Goal: Communication & Community: Answer question/provide support

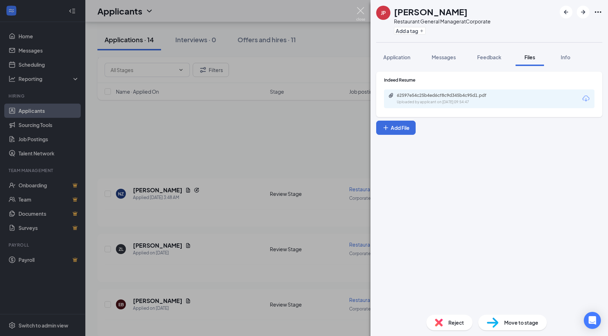
click at [360, 10] on img at bounding box center [360, 14] width 9 height 14
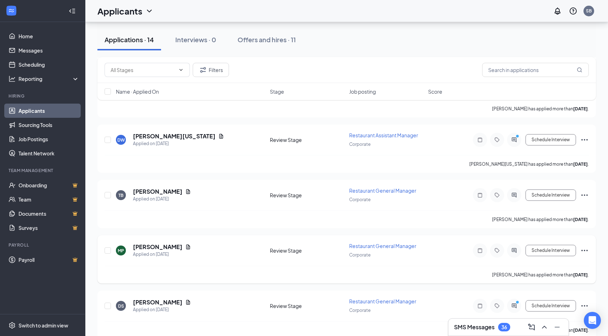
scroll to position [484, 0]
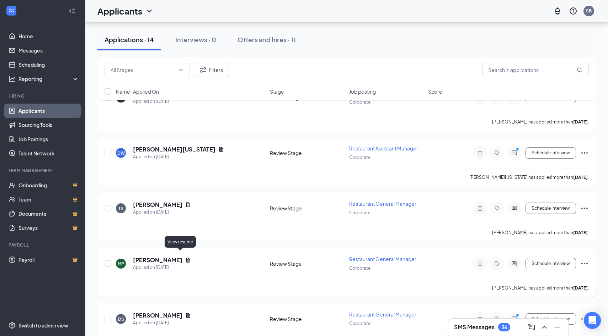
click at [185, 258] on icon "Document" at bounding box center [188, 261] width 6 height 6
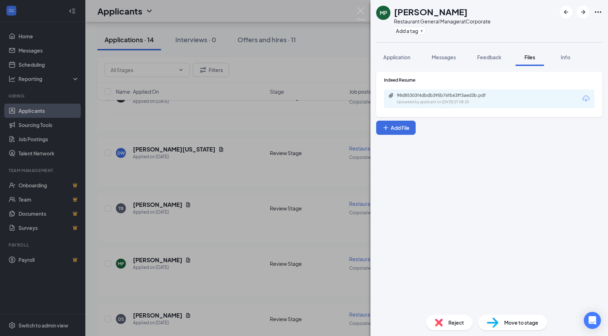
click at [584, 101] on icon "Download" at bounding box center [585, 99] width 7 height 6
click at [445, 60] on div "Messages" at bounding box center [443, 57] width 24 height 7
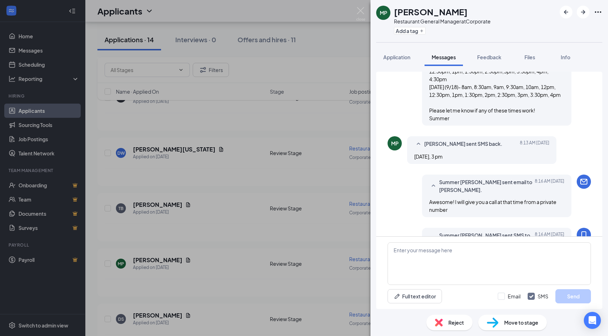
scroll to position [440, 0]
click at [360, 12] on img at bounding box center [360, 14] width 9 height 14
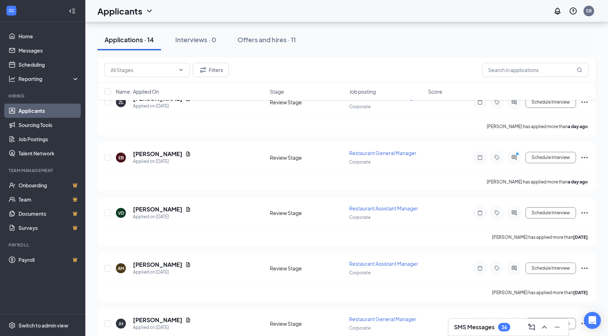
scroll to position [230, 0]
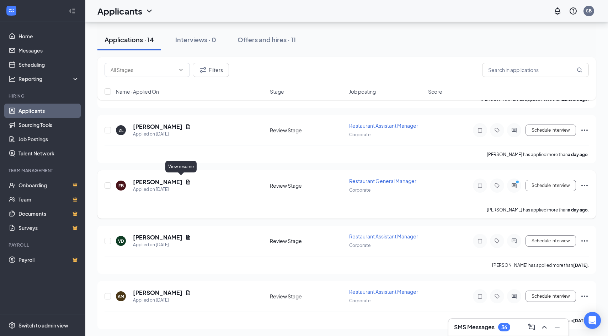
click at [185, 180] on icon "Document" at bounding box center [188, 182] width 6 height 6
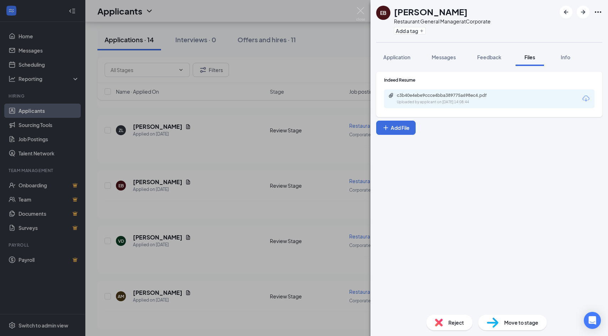
click at [588, 101] on icon "Download" at bounding box center [585, 99] width 9 height 9
click at [363, 11] on img at bounding box center [360, 14] width 9 height 14
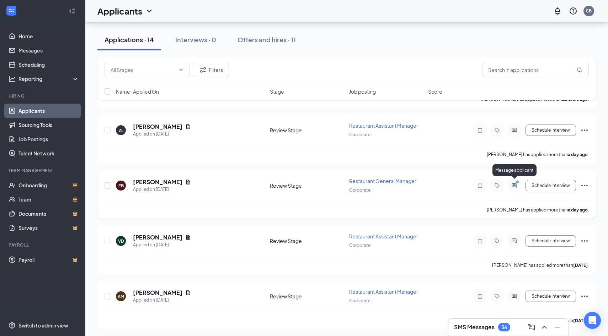
click at [518, 186] on icon "ActiveChat" at bounding box center [514, 186] width 9 height 6
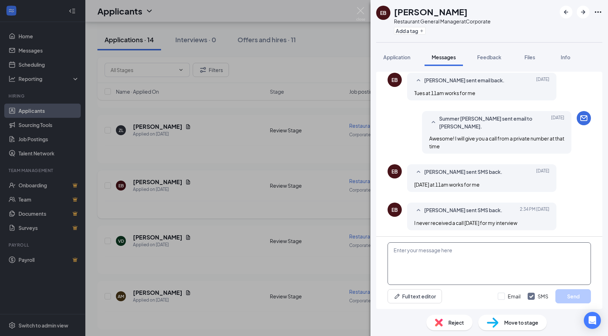
scroll to position [501, 0]
click at [427, 256] on textarea at bounding box center [488, 264] width 203 height 43
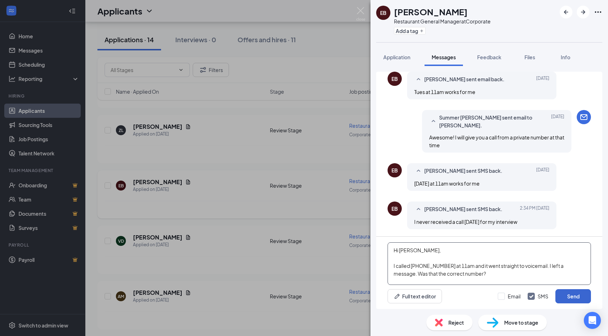
type textarea "Hi [PERSON_NAME], I called [PHONE_NUMBER] at 11am and it went straight to voice…"
click at [568, 300] on button "Send" at bounding box center [573, 297] width 36 height 14
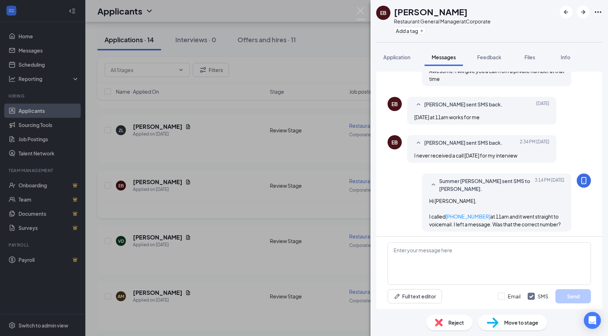
scroll to position [570, 0]
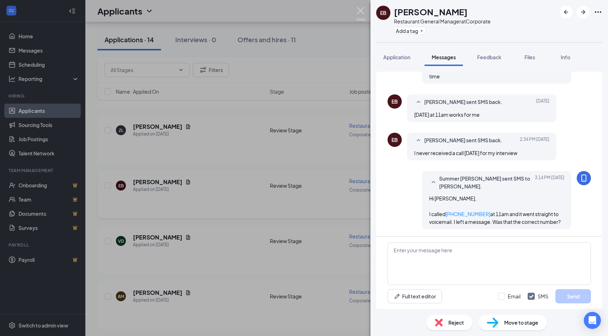
click at [359, 10] on img at bounding box center [360, 14] width 9 height 14
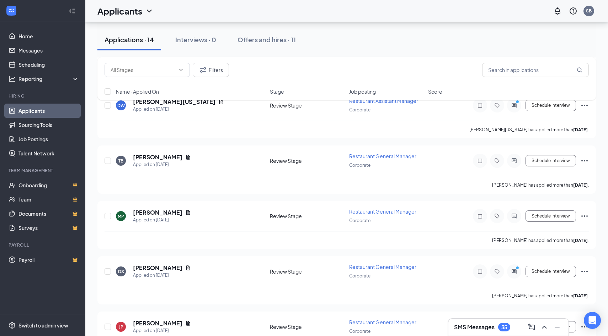
scroll to position [558, 0]
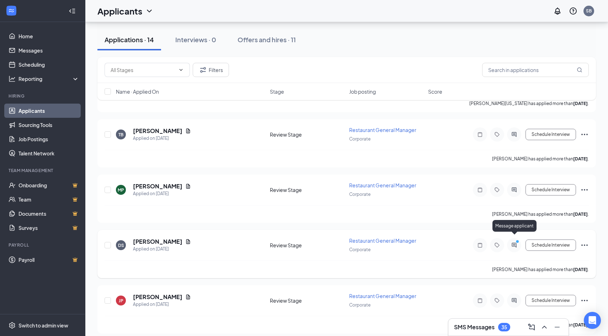
click at [512, 243] on icon "ActiveChat" at bounding box center [514, 246] width 9 height 6
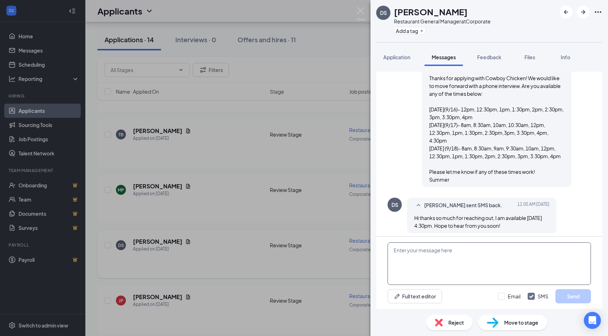
scroll to position [420, 0]
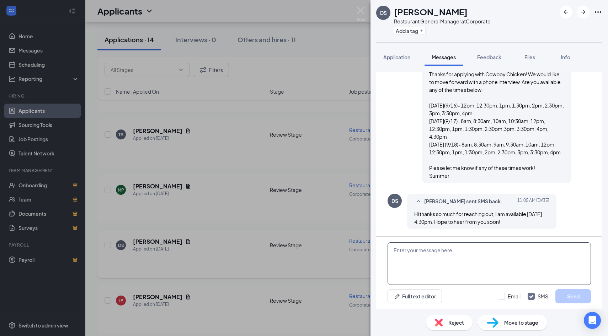
click at [424, 250] on textarea at bounding box center [488, 264] width 203 height 43
type textarea "Awesome! I will give you a call at that time from a private number"
click at [578, 299] on button "Send" at bounding box center [573, 297] width 36 height 14
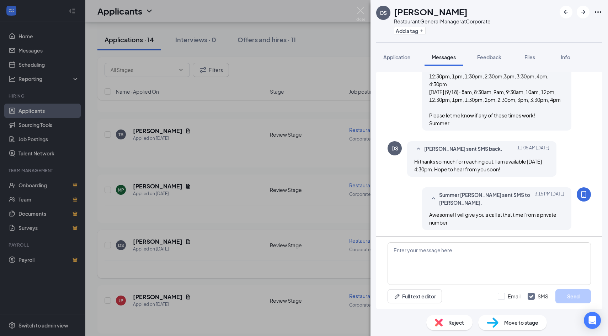
scroll to position [473, 0]
click at [358, 11] on img at bounding box center [360, 14] width 9 height 14
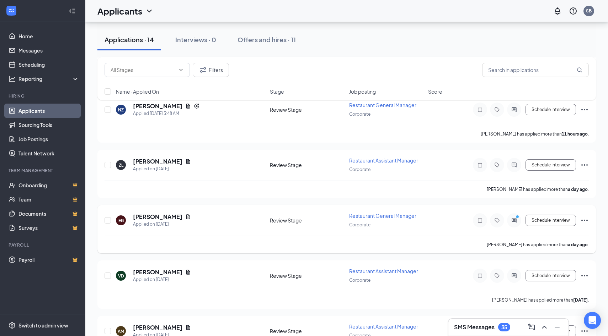
scroll to position [194, 0]
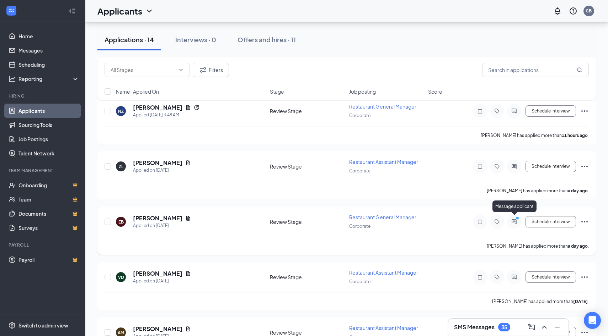
click at [515, 220] on icon "ActiveChat" at bounding box center [514, 222] width 9 height 6
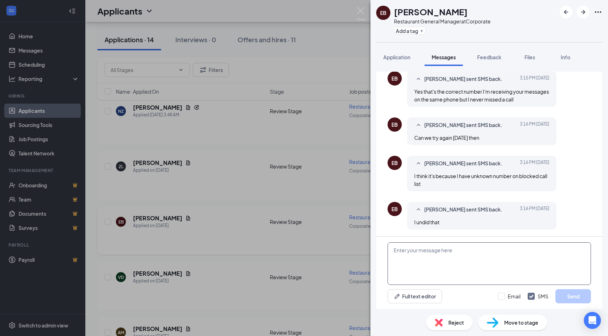
scroll to position [435, 0]
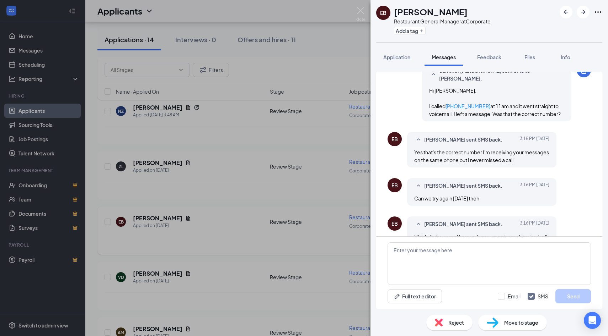
scroll to position [435, 0]
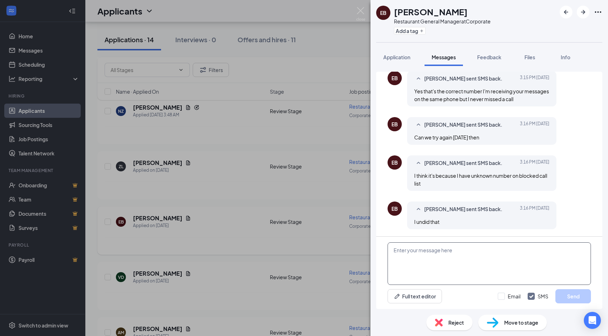
click at [398, 250] on textarea at bounding box center [488, 264] width 203 height 43
type textarea "Yes, we can do the same time [DATE]"
click at [569, 297] on button "Send" at bounding box center [573, 297] width 36 height 14
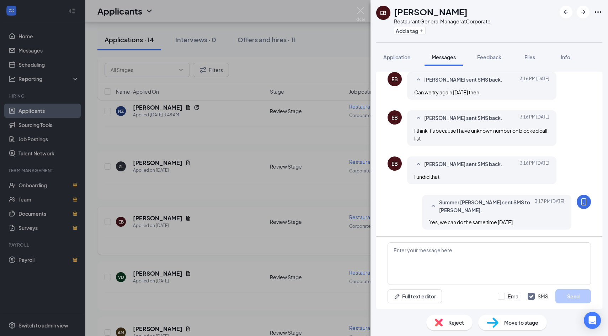
scroll to position [480, 0]
click at [362, 10] on img at bounding box center [360, 14] width 9 height 14
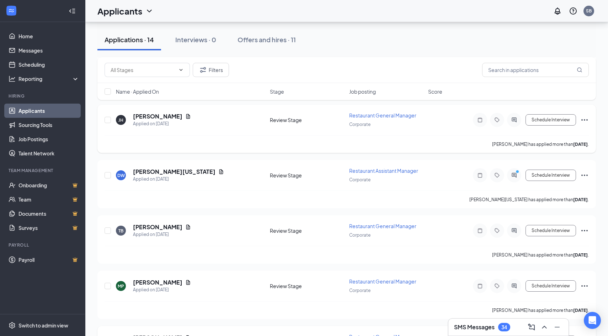
scroll to position [466, 0]
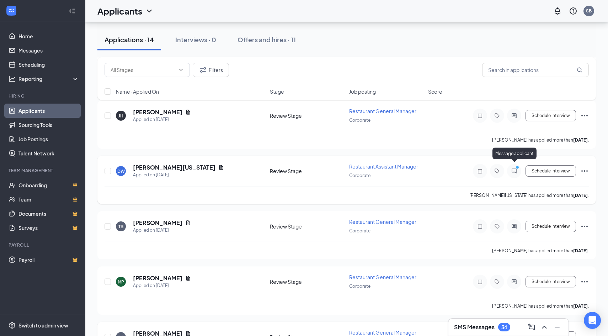
click at [512, 168] on icon "ActiveChat" at bounding box center [514, 171] width 9 height 6
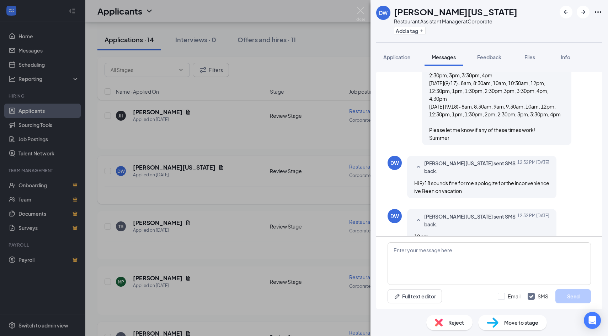
scroll to position [415, 0]
click at [419, 252] on textarea at bounding box center [488, 264] width 203 height 43
type textarea "No worries! I will give you a call at that time from a private number"
click at [571, 297] on button "Send" at bounding box center [573, 297] width 36 height 14
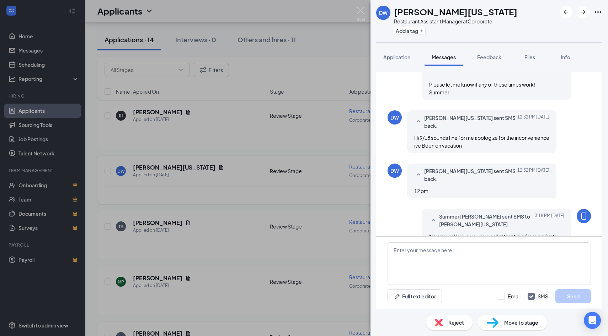
scroll to position [468, 0]
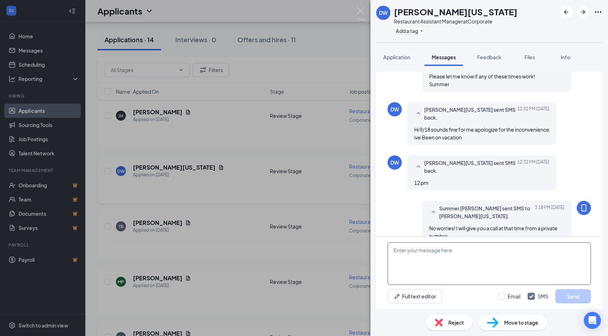
click at [412, 253] on textarea at bounding box center [488, 264] width 203 height 43
type textarea "I apologize, I have the wrong dated listed next to [DATE]. Do you want to do [D…"
click at [572, 297] on button "Send" at bounding box center [573, 297] width 36 height 14
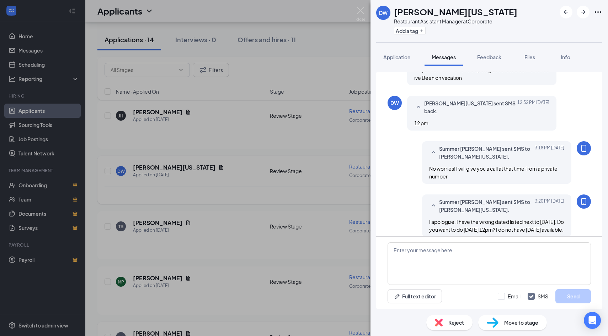
scroll to position [529, 0]
